Goal: Navigation & Orientation: Find specific page/section

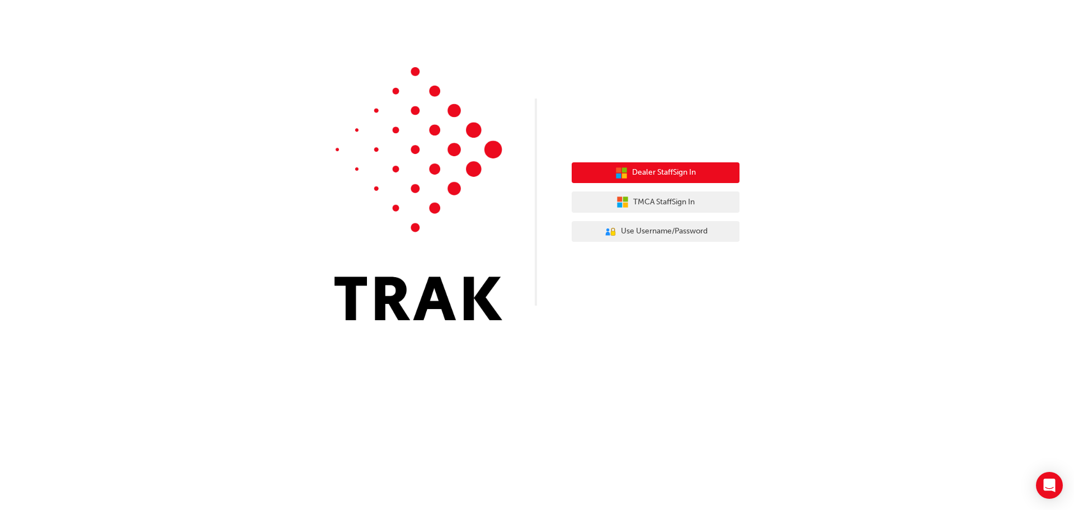
click at [623, 172] on icon "button" at bounding box center [621, 173] width 12 height 12
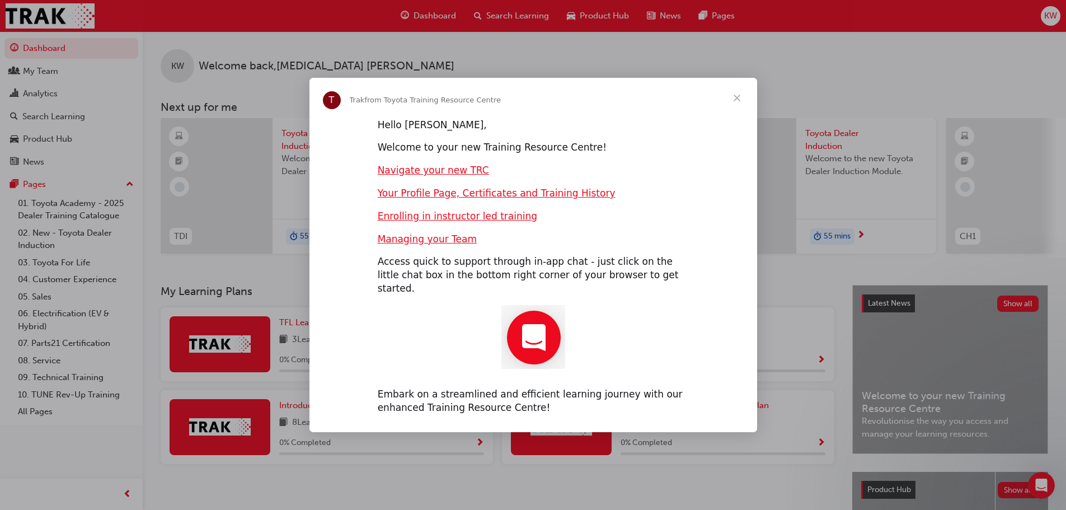
click at [739, 99] on span "Close" at bounding box center [737, 98] width 40 height 40
